Goal: Information Seeking & Learning: Learn about a topic

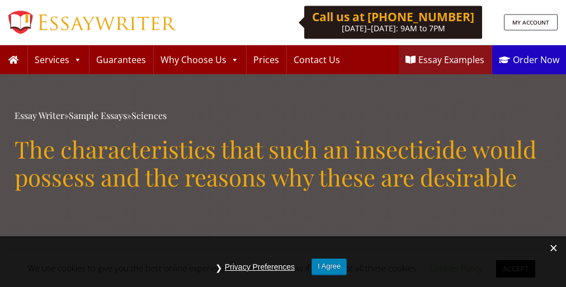
click at [283, 144] on h1 "The characteristics that such an insecticide would possess and the reasons why …" at bounding box center [283, 163] width 536 height 56
click at [329, 267] on button "I Agree" at bounding box center [328, 267] width 35 height 16
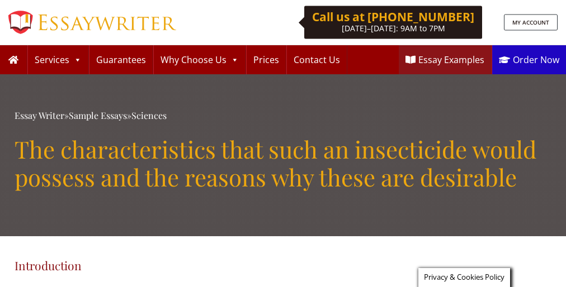
click at [283, 144] on h1 "The characteristics that such an insecticide would possess and the reasons why …" at bounding box center [283, 163] width 536 height 56
click at [462, 278] on span "Privacy & Cookies Policy" at bounding box center [464, 277] width 80 height 10
